Goal: Task Accomplishment & Management: Complete application form

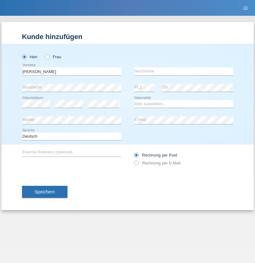
type input "[PERSON_NAME]"
click at [184, 71] on input "text" at bounding box center [183, 71] width 99 height 8
type input "[PERSON_NAME]"
select select "CH"
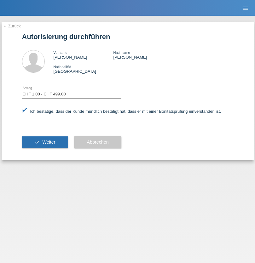
select select "1"
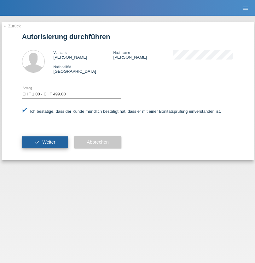
click at [45, 142] on span "Weiter" at bounding box center [48, 142] width 13 height 5
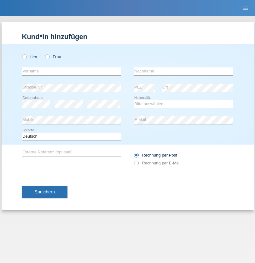
radio input "true"
click at [72, 71] on input "text" at bounding box center [71, 71] width 99 height 8
type input "[PERSON_NAME]"
click at [184, 71] on input "text" at bounding box center [183, 71] width 99 height 8
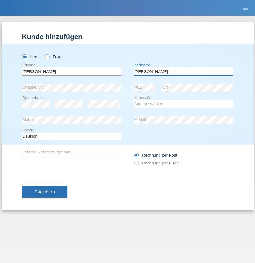
type input "[PERSON_NAME]"
select select "DE"
select select "C"
select select "26"
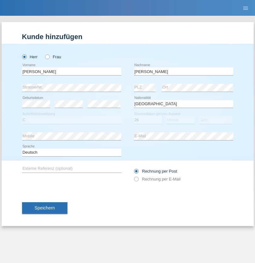
select select "07"
select select "2021"
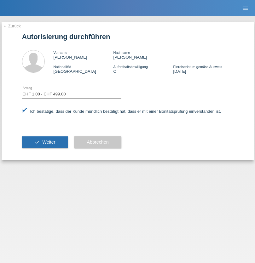
select select "1"
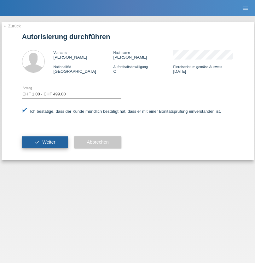
click at [45, 142] on span "Weiter" at bounding box center [48, 142] width 13 height 5
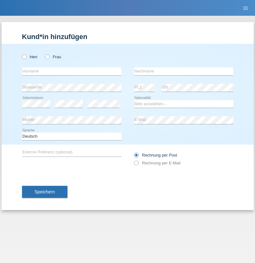
radio input "true"
click at [72, 71] on input "text" at bounding box center [71, 71] width 99 height 8
type input "Christina"
click at [184, 71] on input "text" at bounding box center [183, 71] width 99 height 8
type input "Ehrenberg"
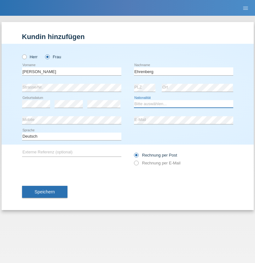
select select "DE"
select select "C"
select select "31"
select select "10"
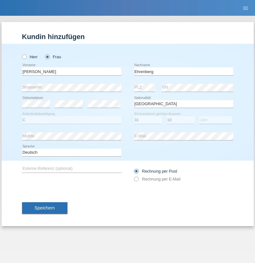
select select "2020"
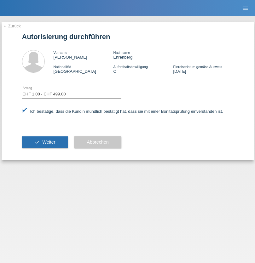
select select "1"
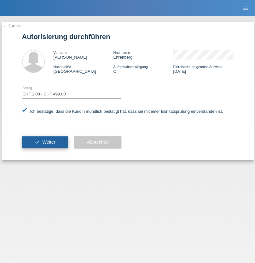
click at [45, 142] on span "Weiter" at bounding box center [48, 142] width 13 height 5
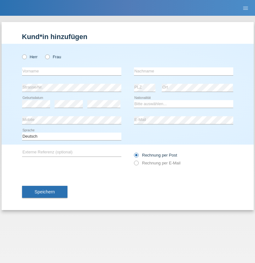
radio input "true"
click at [72, 71] on input "text" at bounding box center [71, 71] width 99 height 8
type input "Diaconu"
click at [184, 71] on input "text" at bounding box center [183, 71] width 99 height 8
type input "[PERSON_NAME]"
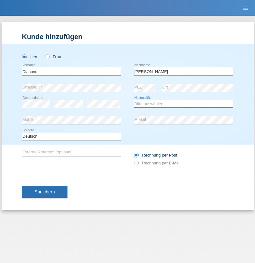
select select "RO"
select select "C"
select select "10"
select select "04"
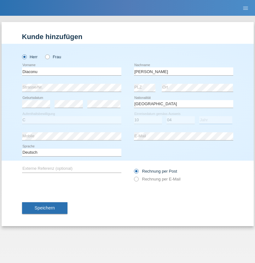
select select "2021"
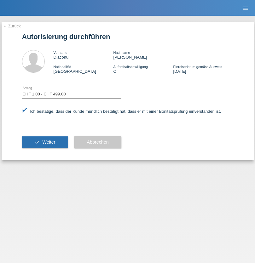
select select "1"
click at [45, 142] on span "Weiter" at bounding box center [48, 142] width 13 height 5
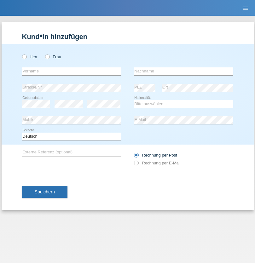
radio input "true"
click at [72, 71] on input "text" at bounding box center [71, 71] width 99 height 8
type input "Ram"
click at [184, 71] on input "text" at bounding box center [183, 71] width 99 height 8
type input "Lekaj"
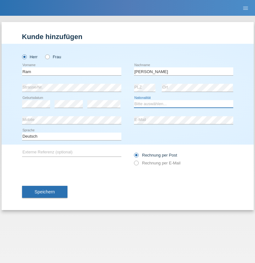
select select "XK"
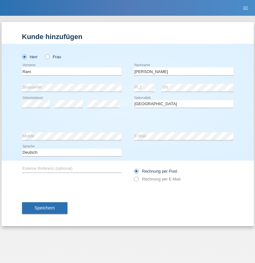
select select "C"
select select "08"
select select "04"
select select "1949"
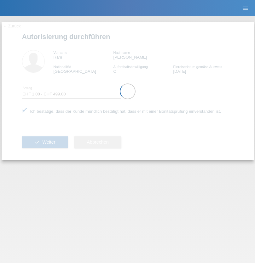
select select "1"
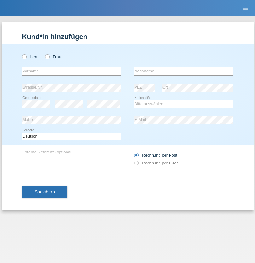
radio input "true"
click at [72, 71] on input "text" at bounding box center [71, 71] width 99 height 8
type input "Ulysse"
click at [184, 71] on input "text" at bounding box center [183, 71] width 99 height 8
type input "Gambier"
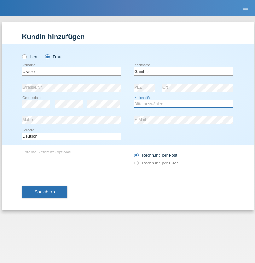
select select "ES"
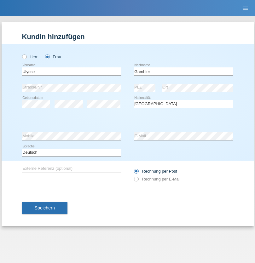
select select "C"
select select "20"
select select "08"
select select "1996"
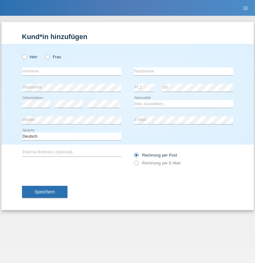
radio input "true"
click at [72, 71] on input "text" at bounding box center [71, 71] width 99 height 8
type input "Besim"
click at [184, 71] on input "text" at bounding box center [183, 71] width 99 height 8
type input "[PERSON_NAME]"
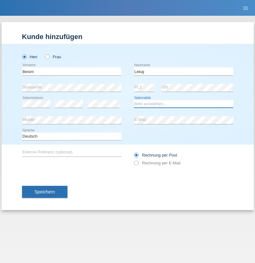
select select "XK"
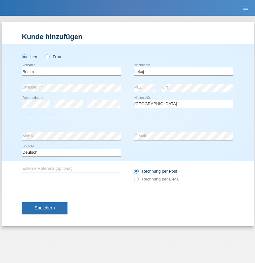
select select "C"
select select "02"
select select "01"
select select "1987"
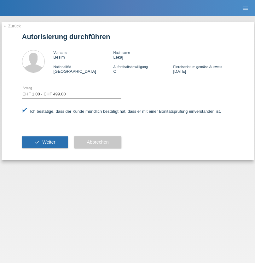
select select "1"
click at [45, 142] on span "Weiter" at bounding box center [48, 142] width 13 height 5
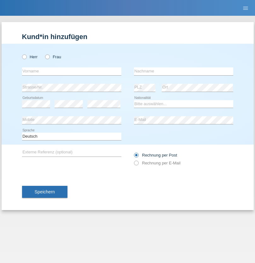
radio input "true"
click at [72, 71] on input "text" at bounding box center [71, 71] width 99 height 8
type input "[PERSON_NAME]"
click at [184, 71] on input "text" at bounding box center [183, 71] width 99 height 8
type input "Maliqi"
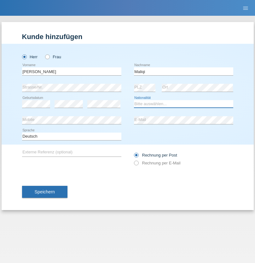
select select "CH"
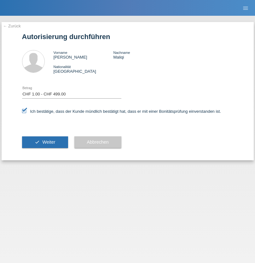
select select "1"
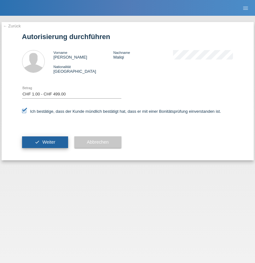
click at [45, 142] on span "Weiter" at bounding box center [48, 142] width 13 height 5
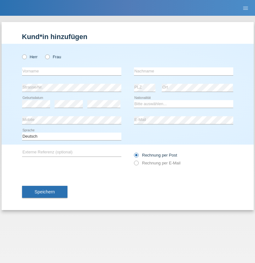
radio input "true"
click at [72, 71] on input "text" at bounding box center [71, 71] width 99 height 8
type input "Faton"
click at [184, 71] on input "text" at bounding box center [183, 71] width 99 height 8
type input "Beluli"
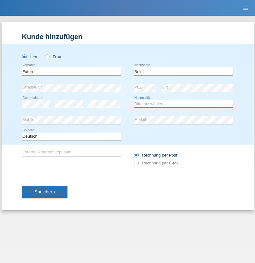
select select "CH"
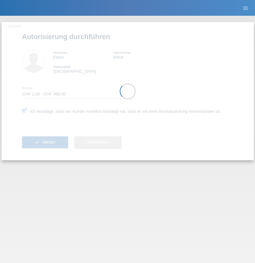
select select "1"
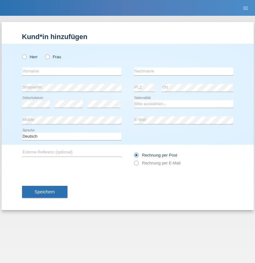
radio input "true"
click at [72, 71] on input "text" at bounding box center [71, 71] width 99 height 8
type input "Chribki"
click at [184, 71] on input "text" at bounding box center [183, 71] width 99 height 8
type input "Abdelkarim"
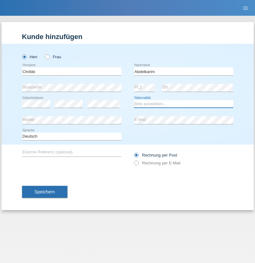
select select "MA"
select select "C"
select select "28"
select select "10"
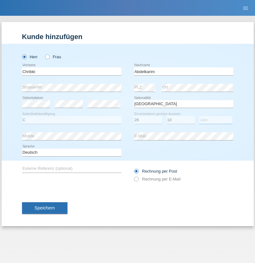
select select "2007"
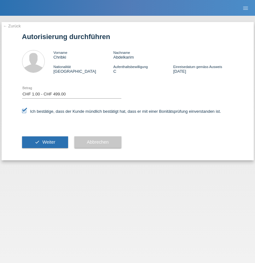
select select "1"
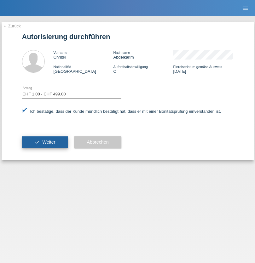
click at [45, 142] on span "Weiter" at bounding box center [48, 142] width 13 height 5
